Goal: Transaction & Acquisition: Purchase product/service

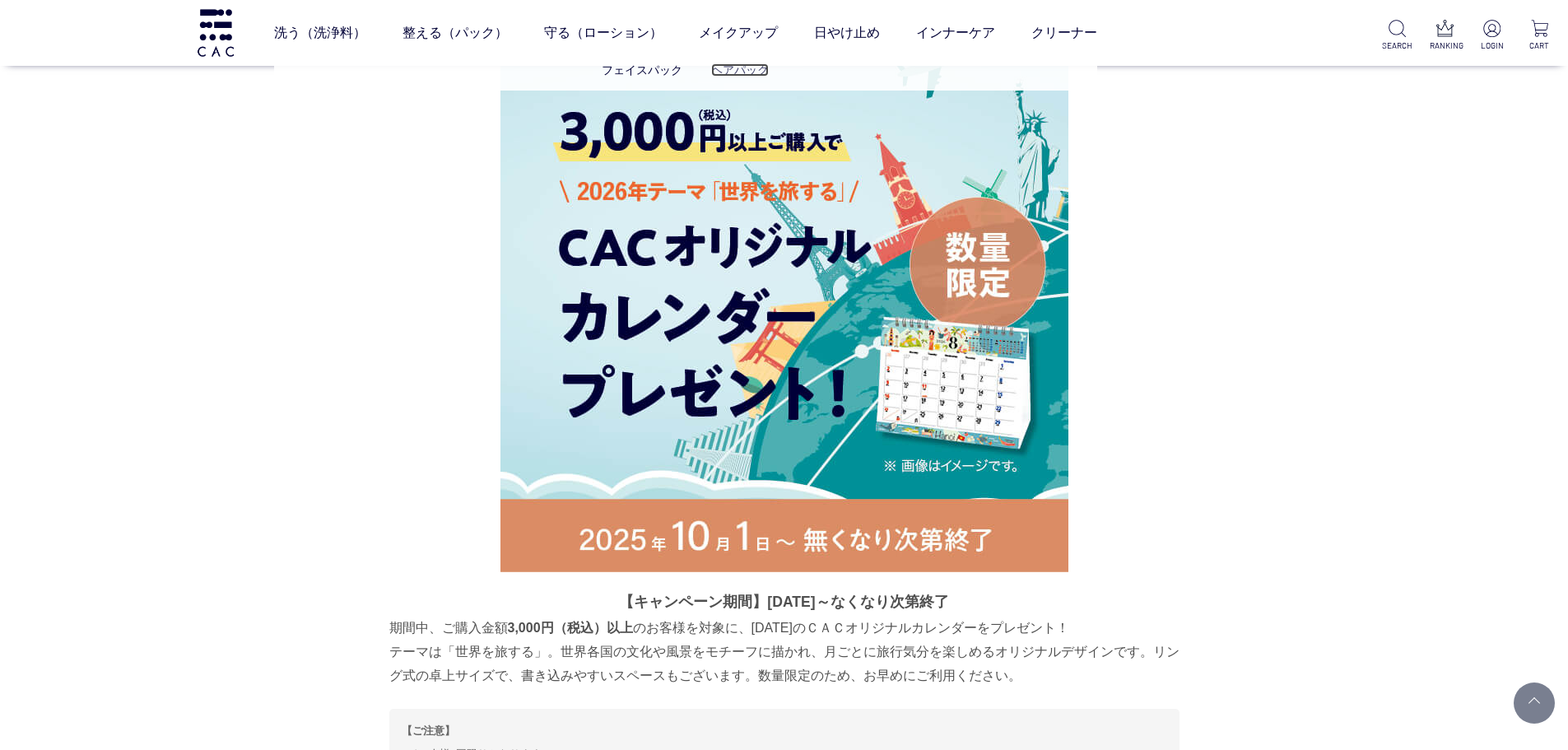
click at [745, 65] on link "ヘアパック" at bounding box center [741, 70] width 58 height 13
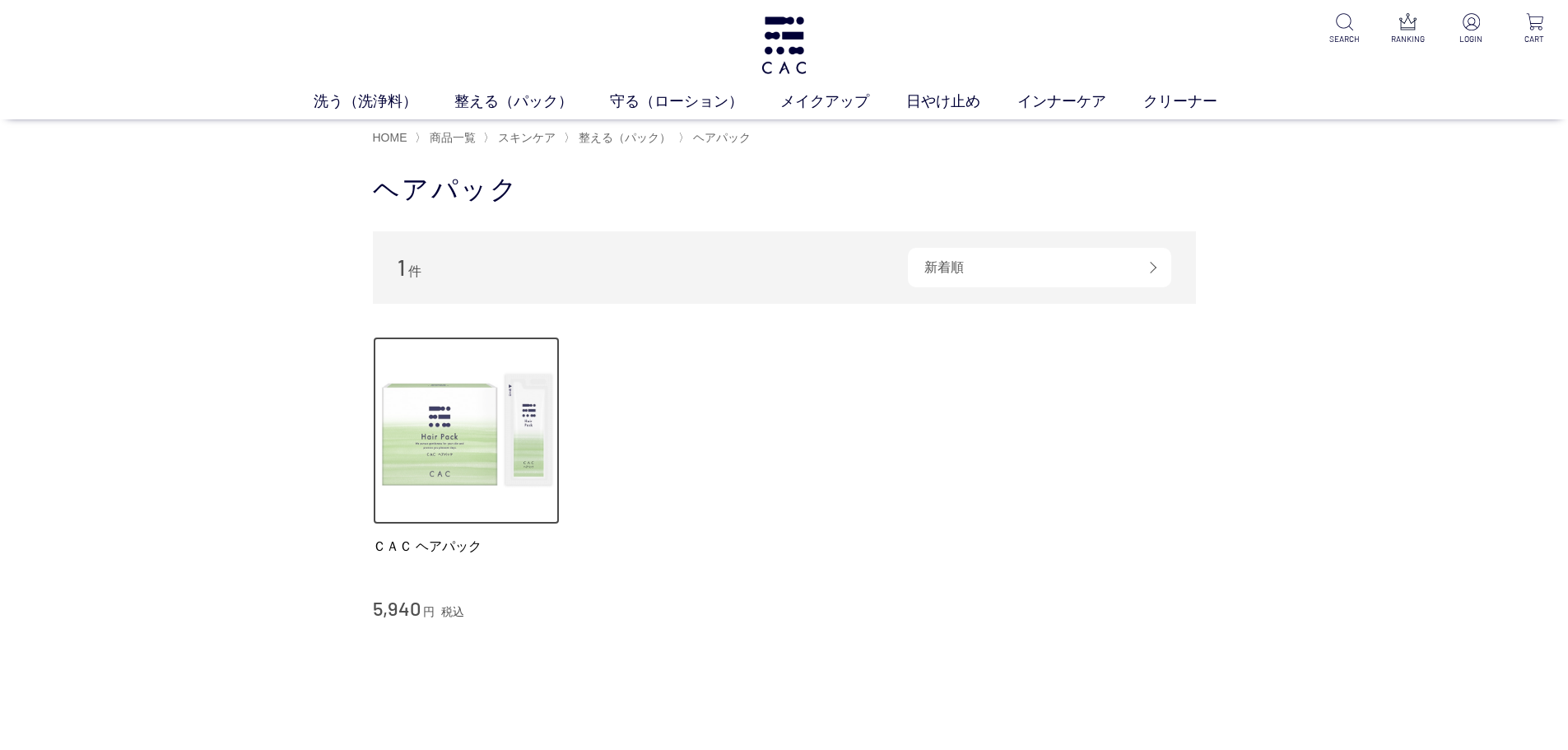
click at [486, 411] on img at bounding box center [466, 430] width 187 height 188
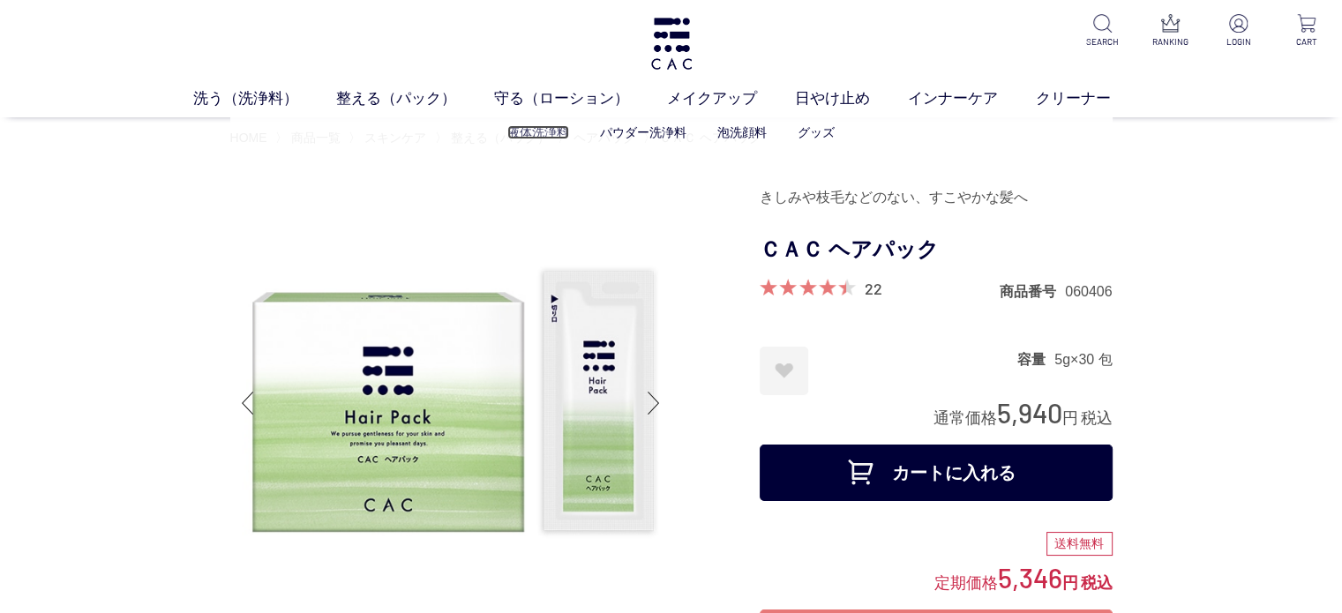
click at [533, 128] on link "液体洗浄料" at bounding box center [538, 132] width 62 height 14
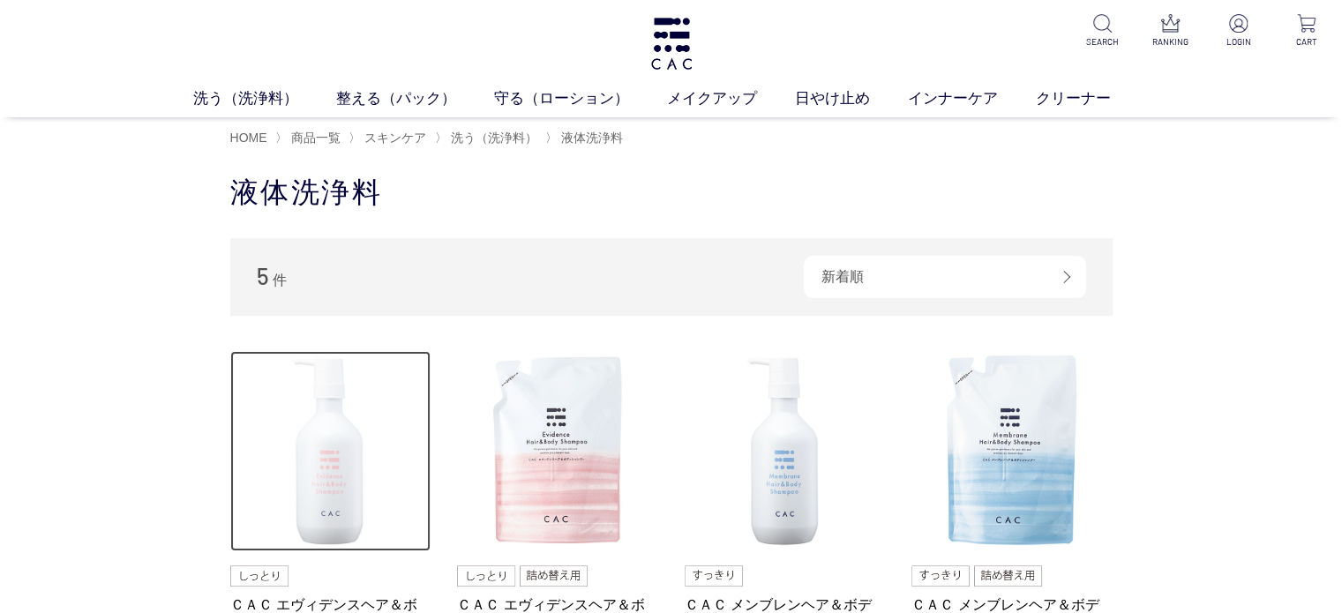
click at [310, 453] on img at bounding box center [330, 451] width 201 height 201
